Goal: Information Seeking & Learning: Learn about a topic

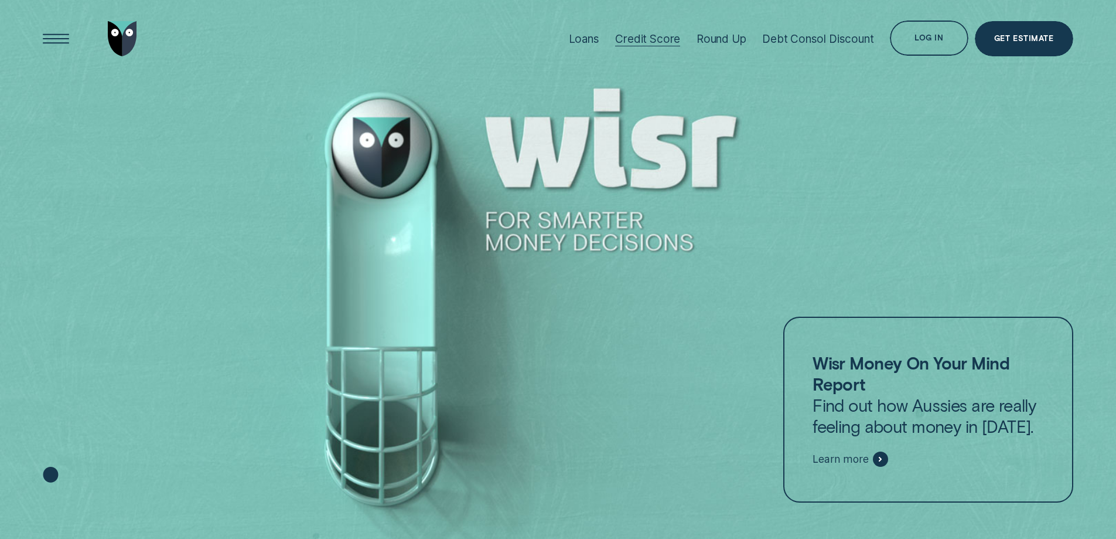
click at [634, 33] on div "Credit Score" at bounding box center [647, 38] width 65 height 13
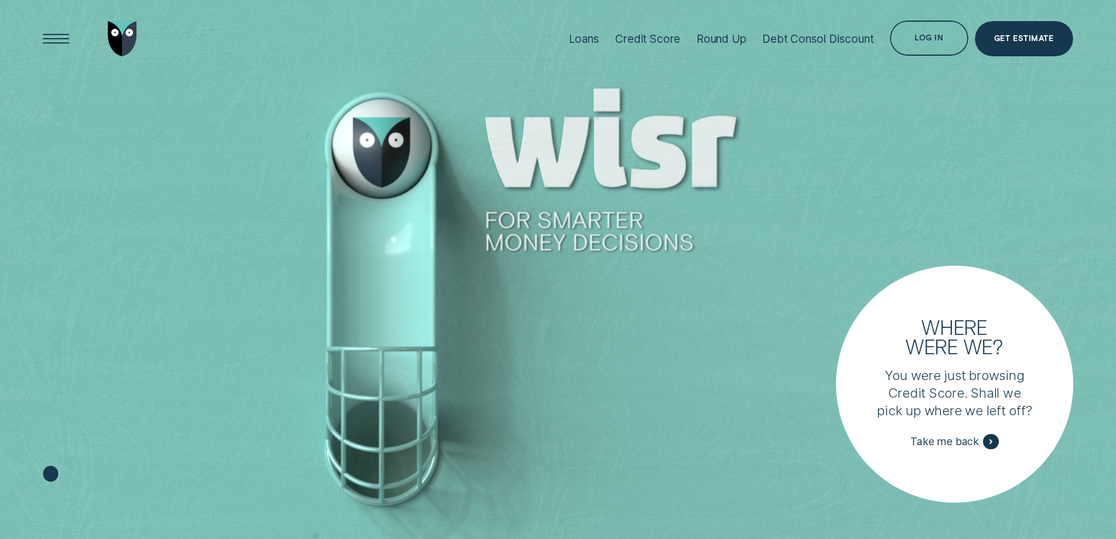
click at [569, 33] on div "Loans" at bounding box center [584, 38] width 30 height 13
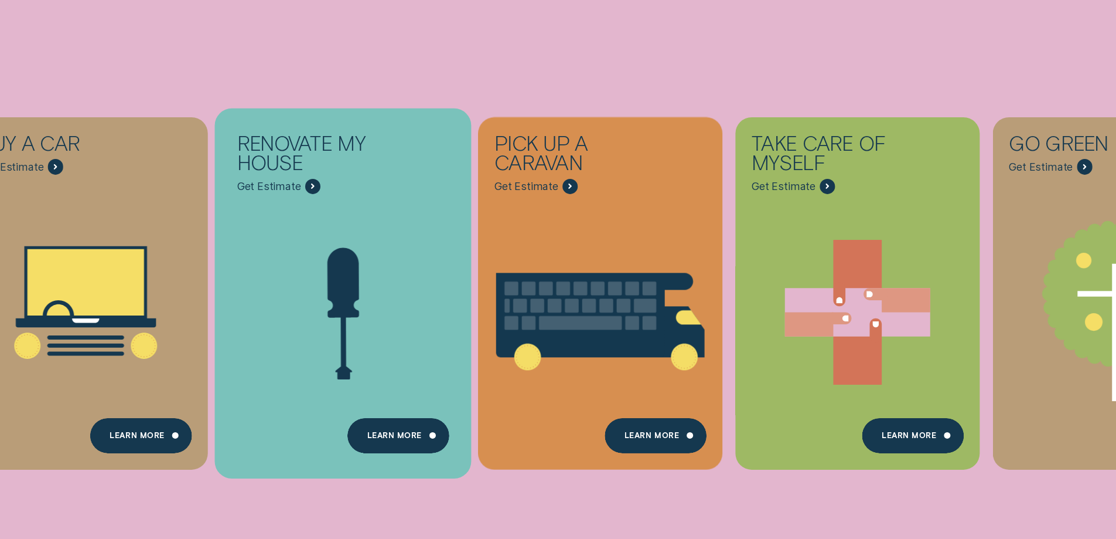
scroll to position [410, 0]
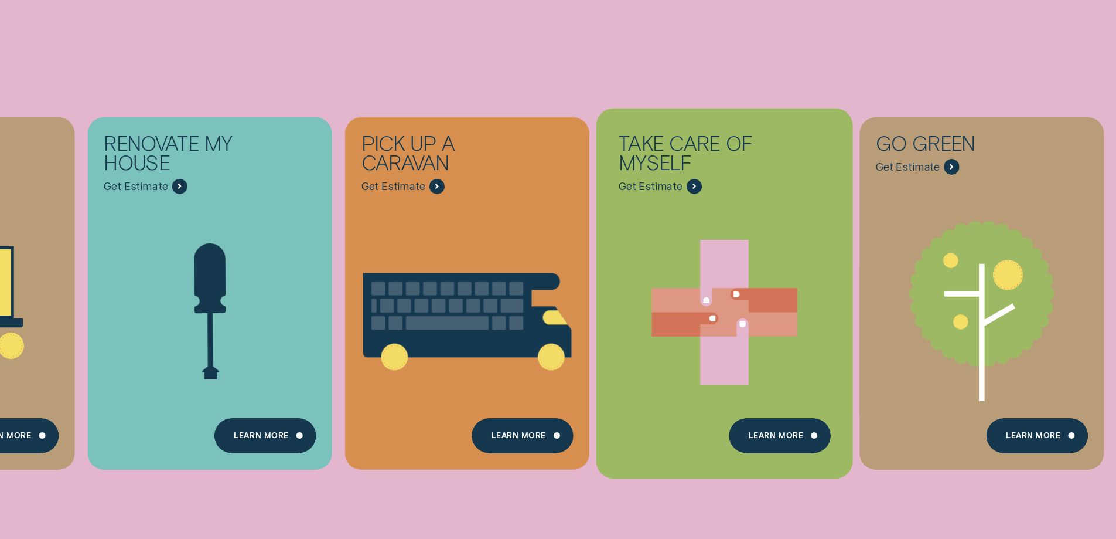
click at [695, 183] on div "Take care of myself - Learn more" at bounding box center [695, 186] width 16 height 16
